Goal: Find specific page/section: Find specific page/section

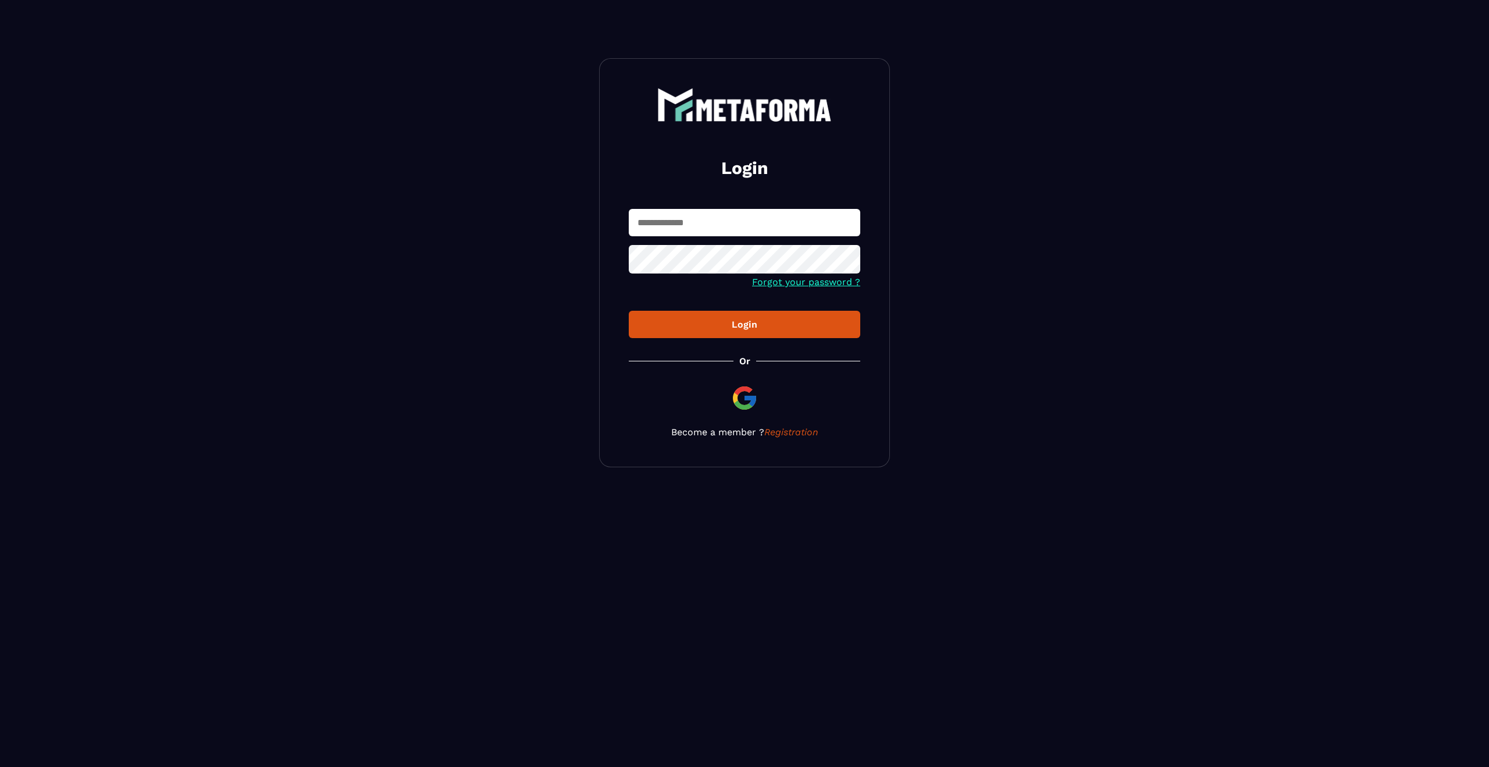
click at [738, 217] on input "text" at bounding box center [744, 222] width 231 height 27
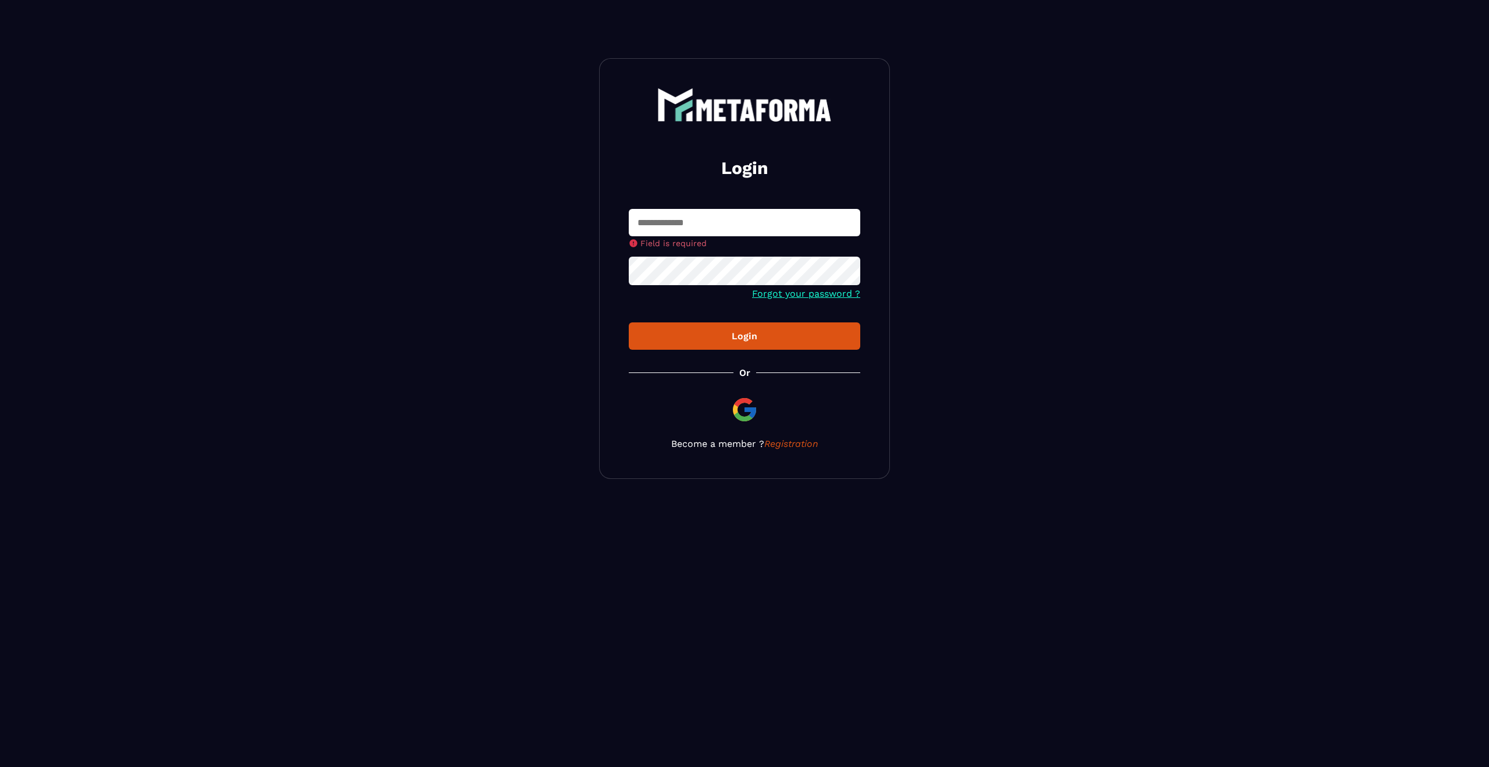
click at [739, 231] on input "text" at bounding box center [744, 222] width 231 height 27
type input "**********"
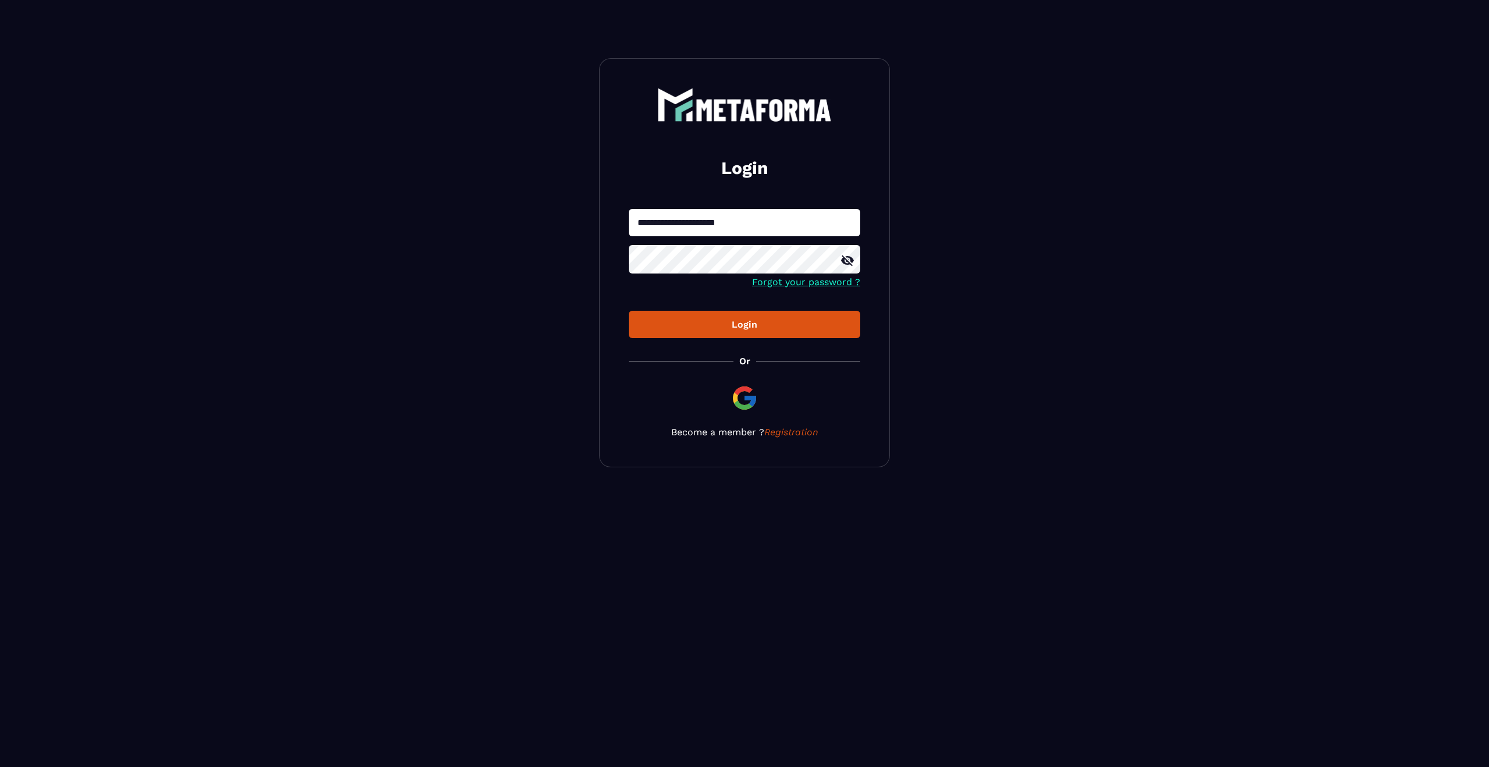
click at [779, 336] on button "Login" at bounding box center [744, 324] width 231 height 27
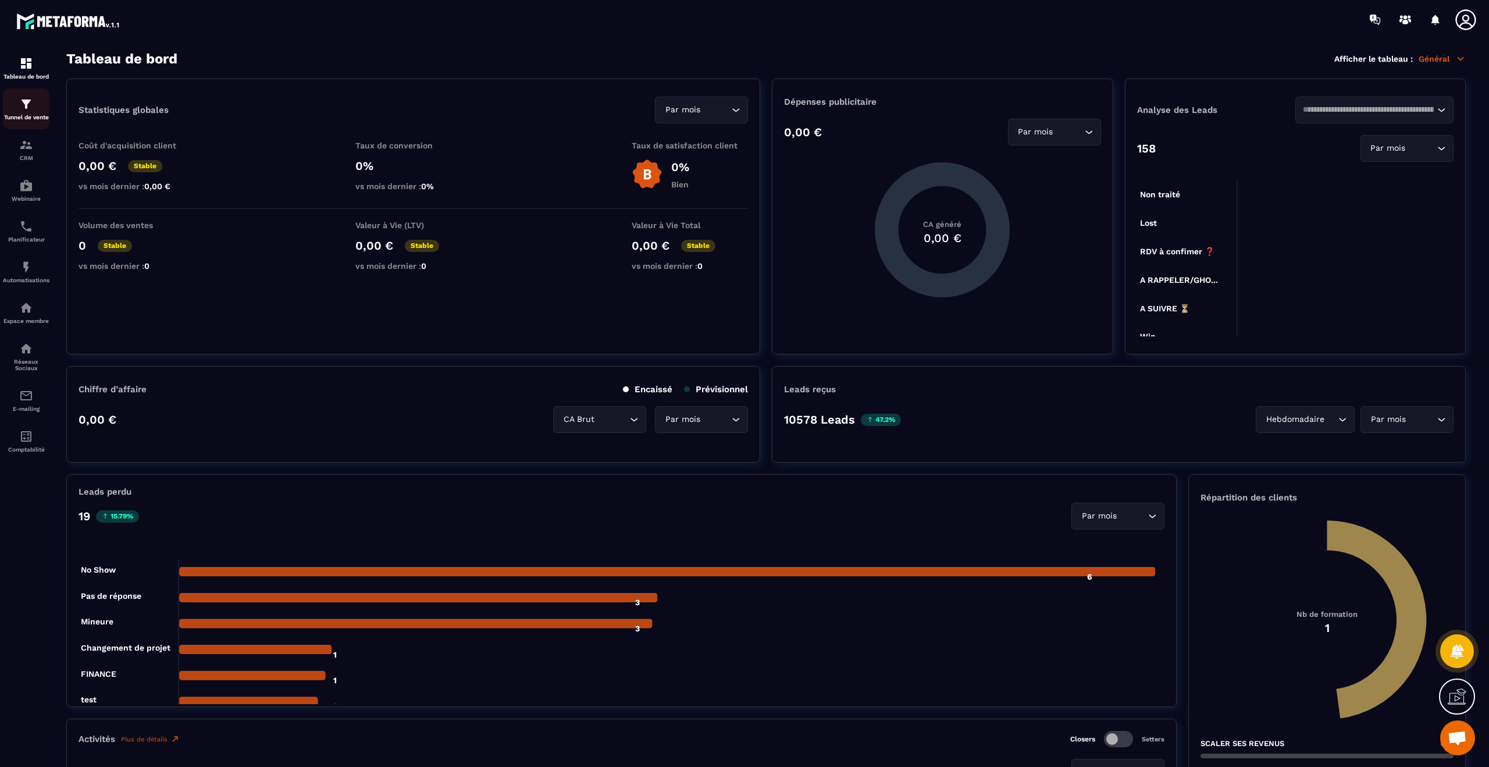
click at [38, 116] on p "Tunnel de vente" at bounding box center [26, 117] width 47 height 6
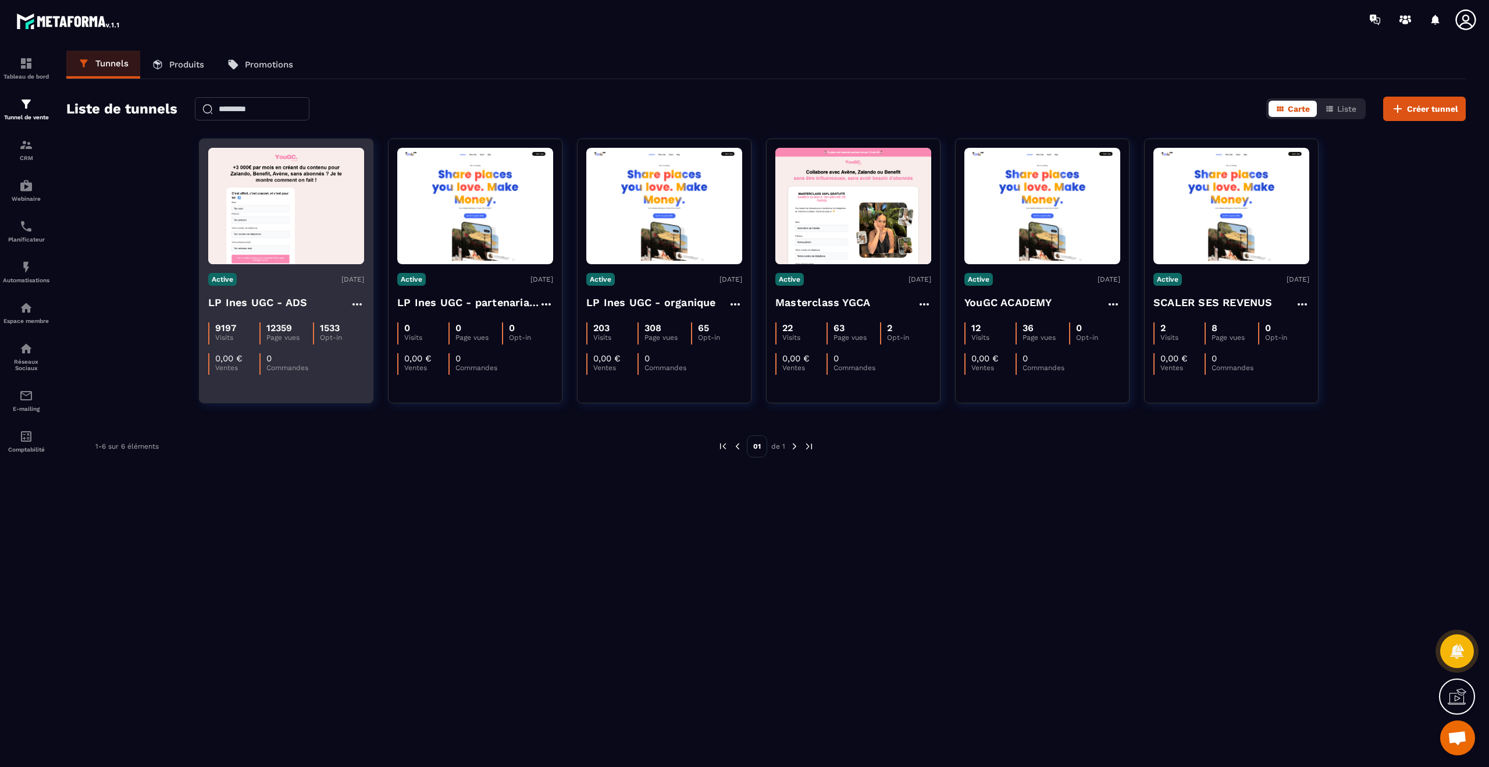
click at [273, 304] on h4 "LP Ines UGC - ADS" at bounding box center [257, 302] width 99 height 16
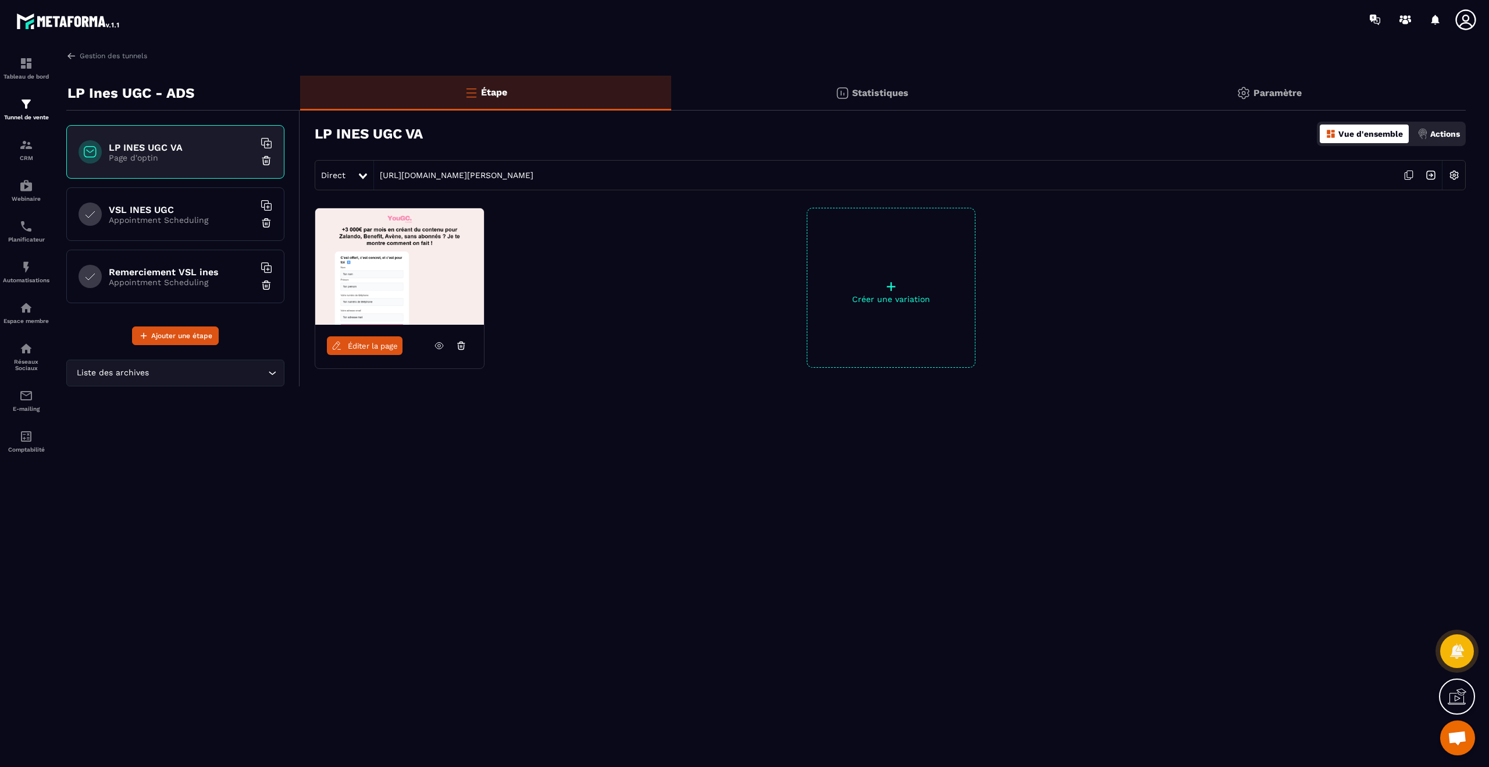
click at [158, 214] on h6 "VSL INES UGC" at bounding box center [181, 209] width 145 height 11
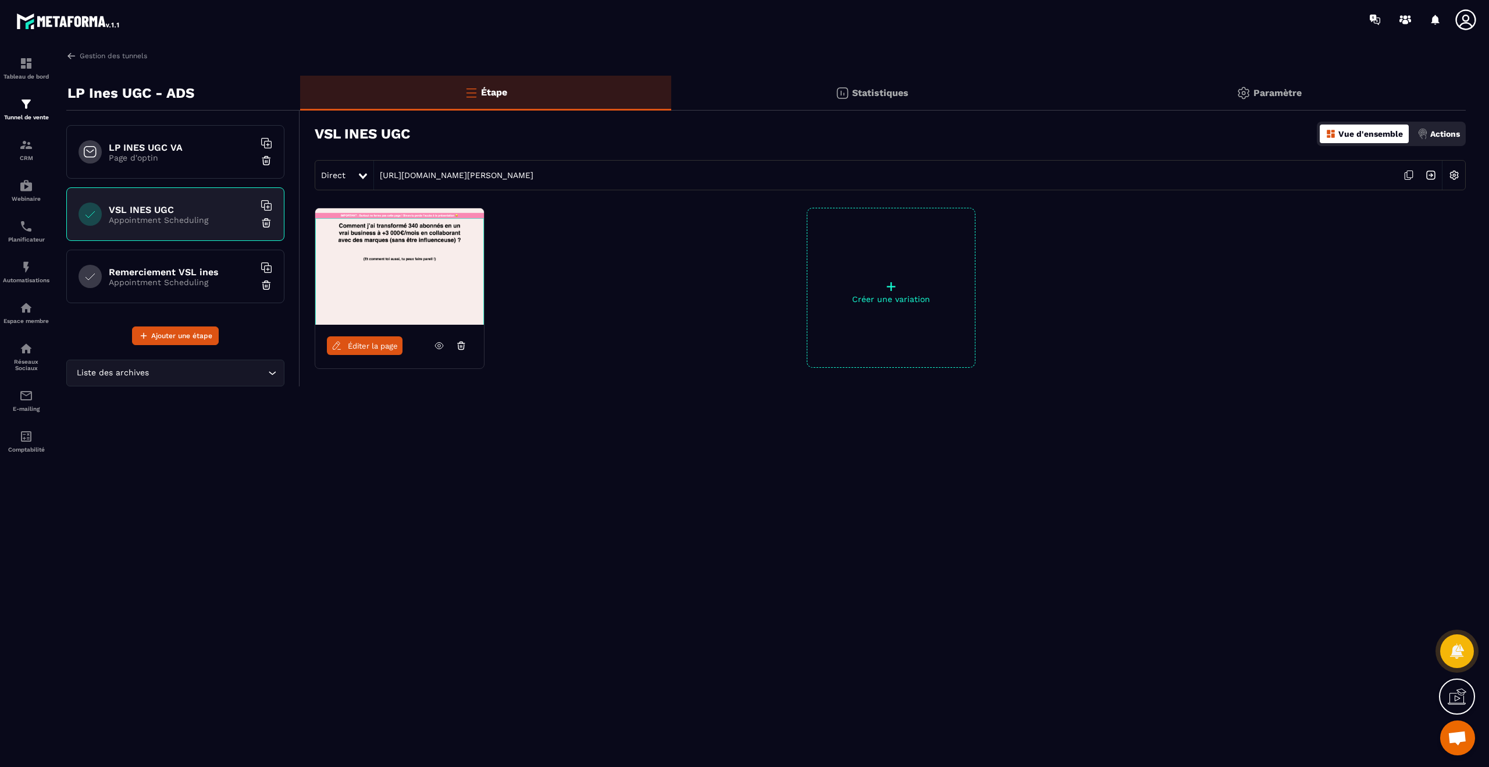
click at [1432, 169] on img at bounding box center [1431, 175] width 22 height 22
click at [353, 344] on span "Éditer la page" at bounding box center [373, 345] width 50 height 9
